Goal: Task Accomplishment & Management: Manage account settings

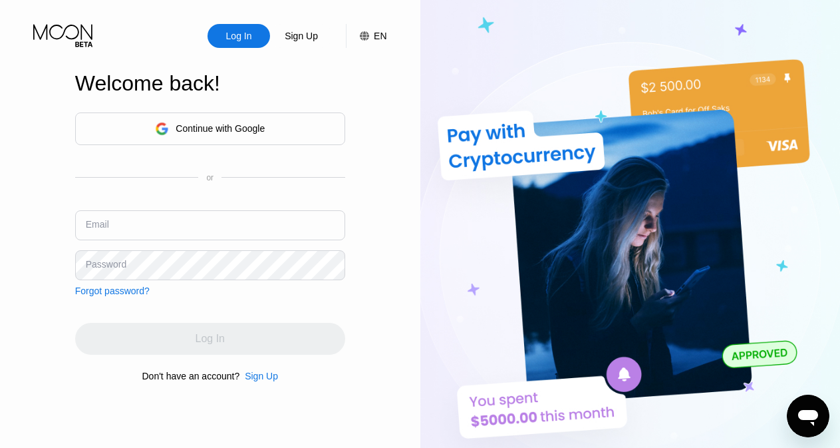
type input "[EMAIL_ADDRESS][DOMAIN_NAME]"
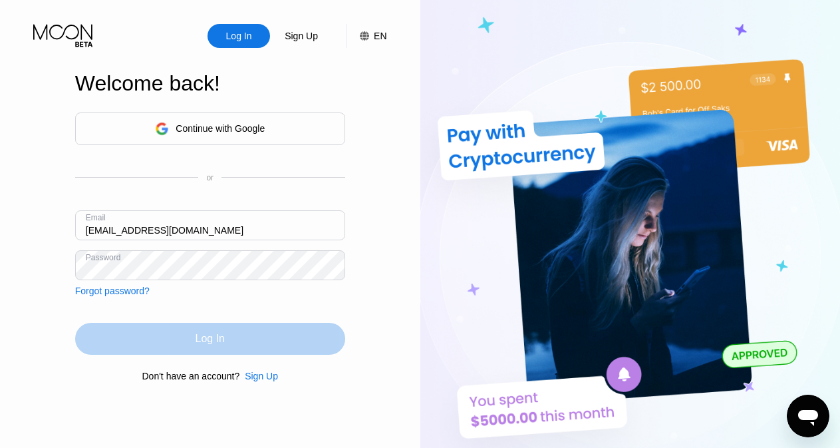
click at [224, 336] on div "Log In" at bounding box center [210, 338] width 29 height 13
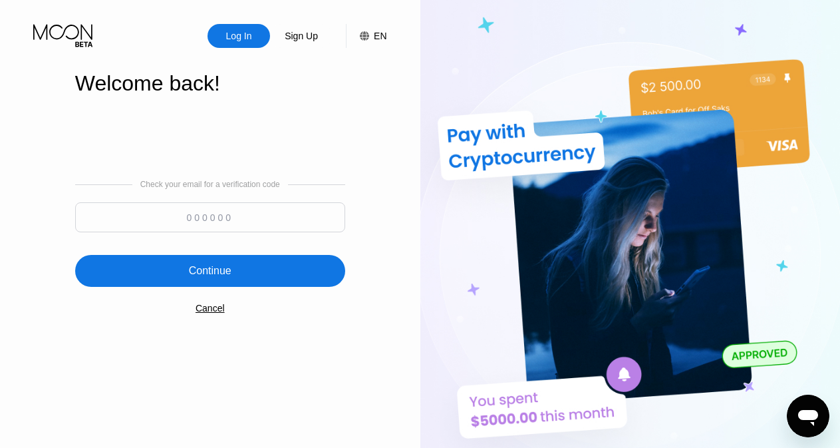
click at [158, 212] on input at bounding box center [210, 217] width 270 height 30
type input "175662"
click at [214, 275] on div "Continue" at bounding box center [210, 270] width 43 height 13
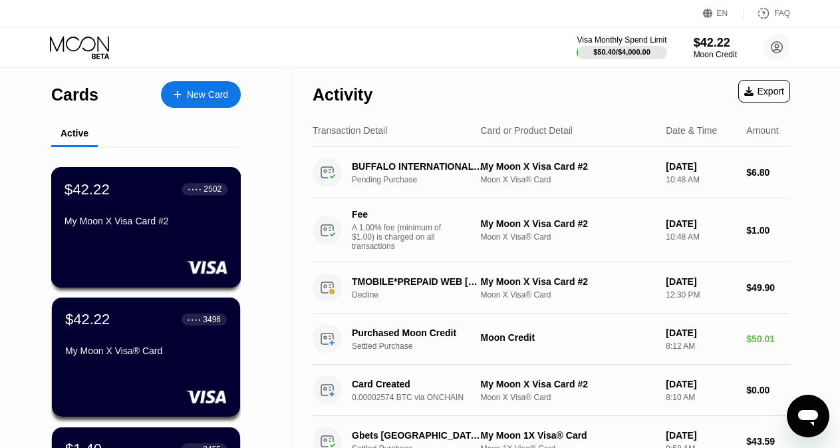
click at [133, 239] on div "$42.22 ● ● ● ● 2502 My Moon X Visa Card #2" at bounding box center [146, 227] width 190 height 120
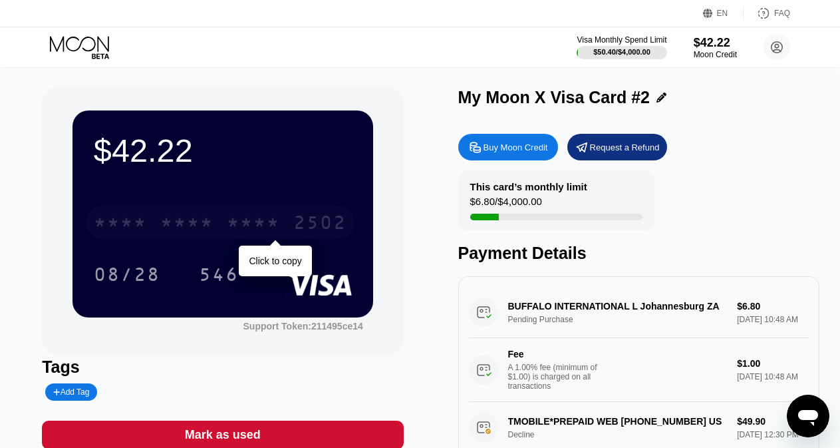
click at [229, 223] on div "* * * *" at bounding box center [253, 224] width 53 height 21
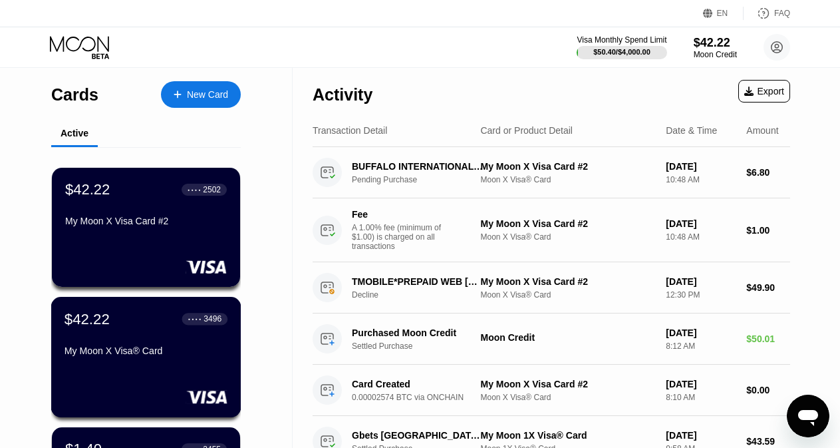
click at [136, 345] on div "$42.22 ● ● ● ● 3496 My Moon X Visa® Card" at bounding box center [146, 335] width 163 height 51
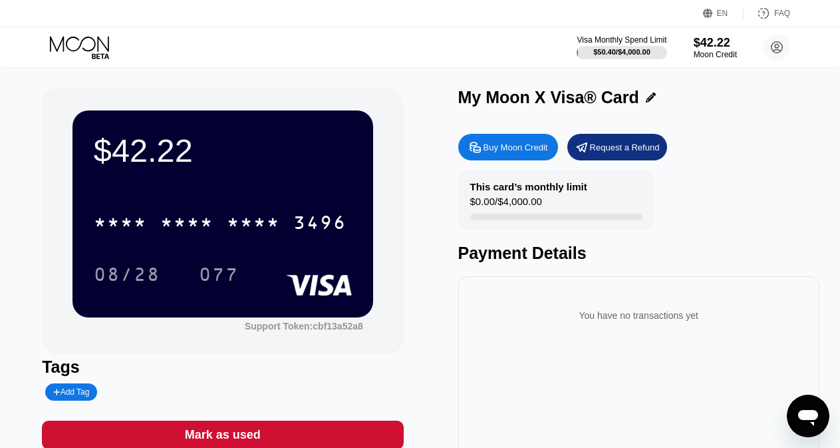
click at [256, 194] on div "$42.22 * * * * * * * * * * * * 3496 08/28 077" at bounding box center [223, 213] width 301 height 206
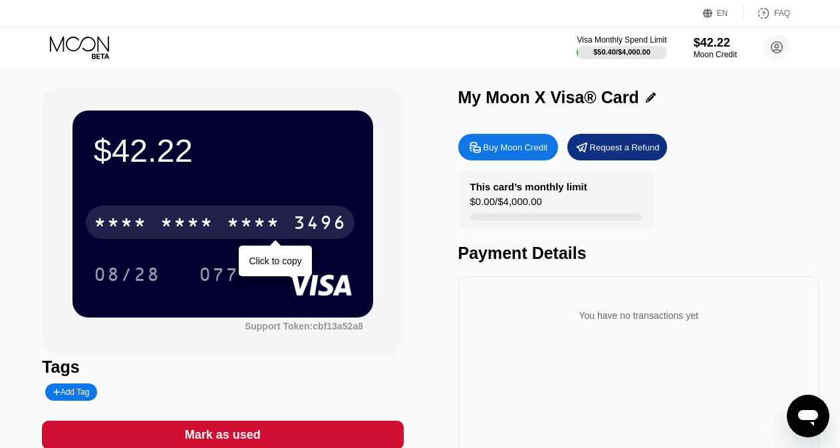
click at [221, 227] on div "* * * * * * * * * * * * 3496" at bounding box center [220, 222] width 269 height 33
